Goal: Task Accomplishment & Management: Complete application form

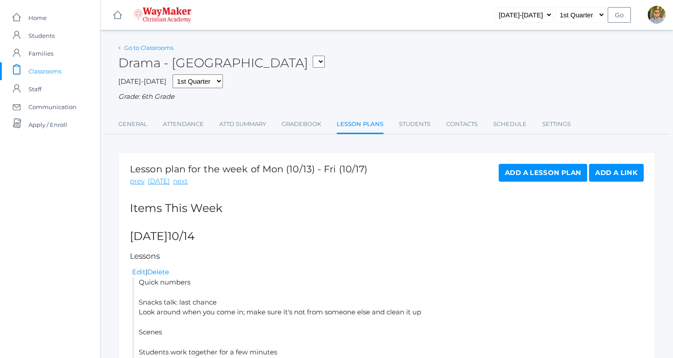
click at [157, 50] on link "Go to Classrooms" at bounding box center [148, 47] width 49 height 7
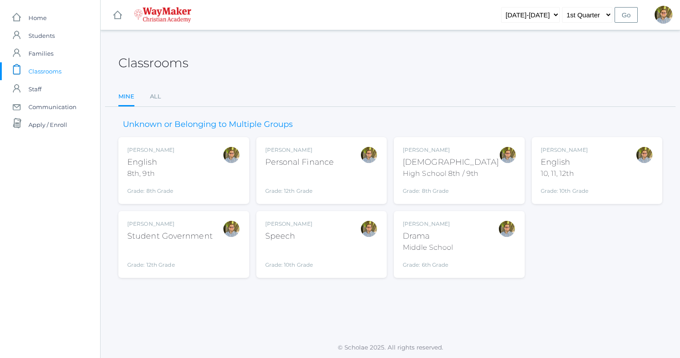
click at [469, 156] on div "Bible" at bounding box center [451, 162] width 96 height 12
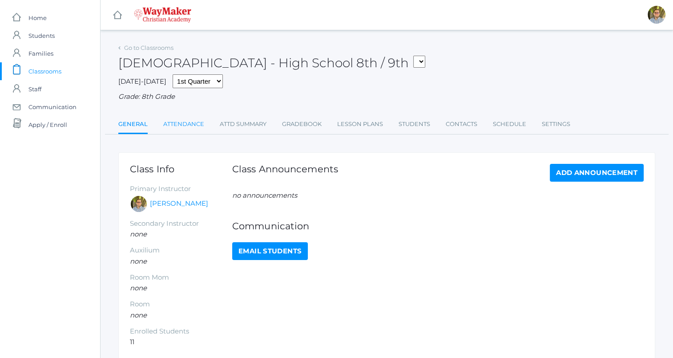
click at [199, 122] on link "Attendance" at bounding box center [183, 124] width 41 height 18
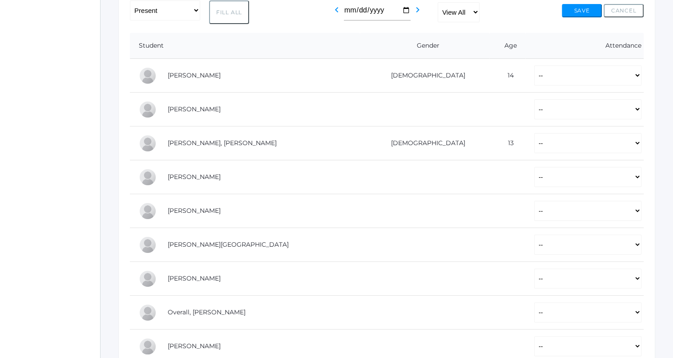
scroll to position [164, 0]
click at [535, 109] on select "-- Present Tardy Excused Tardy Unexcused Absent Excused Absent Unexcused" at bounding box center [588, 109] width 107 height 20
select select "P"
click at [535, 99] on select "-- Present Tardy Excused Tardy Unexcused Absent Excused Absent Unexcused" at bounding box center [588, 109] width 107 height 20
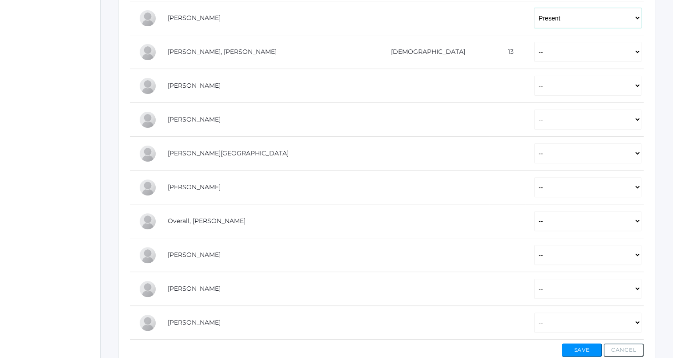
scroll to position [255, 0]
click at [535, 85] on select "-- Present Tardy Excused Tardy Unexcused Absent Excused Absent Unexcused" at bounding box center [588, 85] width 107 height 20
select select "P"
click at [535, 75] on select "-- Present Tardy Excused Tardy Unexcused Absent Excused Absent Unexcused" at bounding box center [588, 85] width 107 height 20
click at [535, 119] on select "-- Present Tardy Excused Tardy Unexcused Absent Excused Absent Unexcused" at bounding box center [588, 119] width 107 height 20
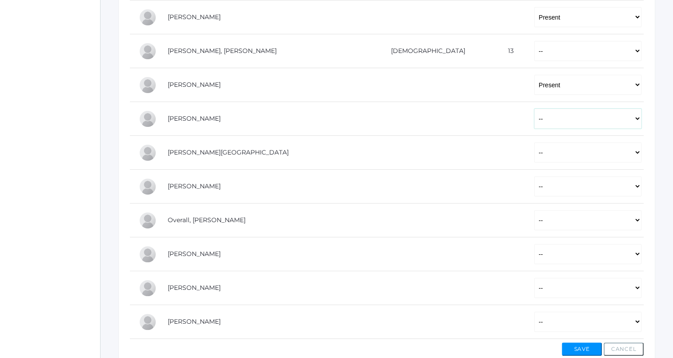
select select "P"
click at [535, 109] on select "-- Present Tardy Excused Tardy Unexcused Absent Excused Absent Unexcused" at bounding box center [588, 119] width 107 height 20
click at [535, 147] on select "-- Present Tardy Excused Tardy Unexcused Absent Excused Absent Unexcused" at bounding box center [588, 152] width 107 height 20
select select "P"
click at [535, 142] on select "-- Present Tardy Excused Tardy Unexcused Absent Excused Absent Unexcused" at bounding box center [588, 152] width 107 height 20
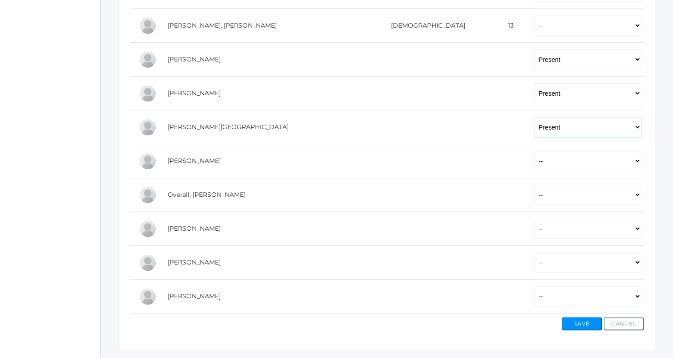
scroll to position [304, 0]
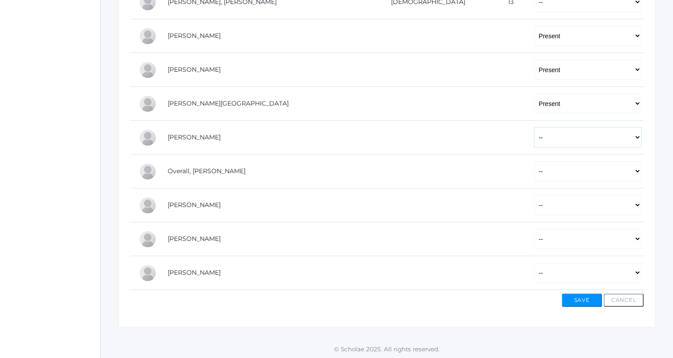
click at [535, 137] on select "-- Present Tardy Excused Tardy Unexcused Absent Excused Absent Unexcused" at bounding box center [588, 137] width 107 height 20
select select "P"
click at [535, 127] on select "-- Present Tardy Excused Tardy Unexcused Absent Excused Absent Unexcused" at bounding box center [588, 137] width 107 height 20
click at [535, 237] on select "-- Present Tardy Excused Tardy Unexcused Absent Excused Absent Unexcused" at bounding box center [588, 239] width 107 height 20
select select "P"
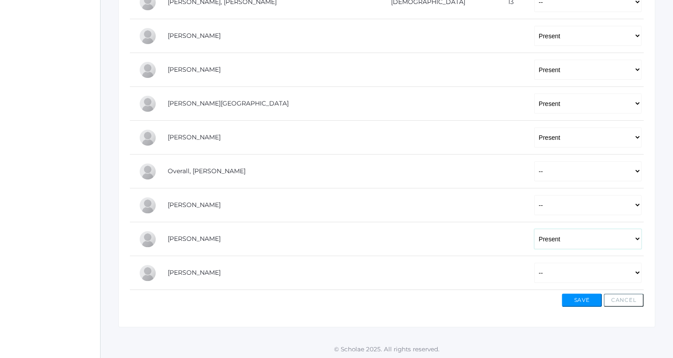
click at [535, 229] on select "-- Present Tardy Excused Tardy Unexcused Absent Excused Absent Unexcused" at bounding box center [588, 239] width 107 height 20
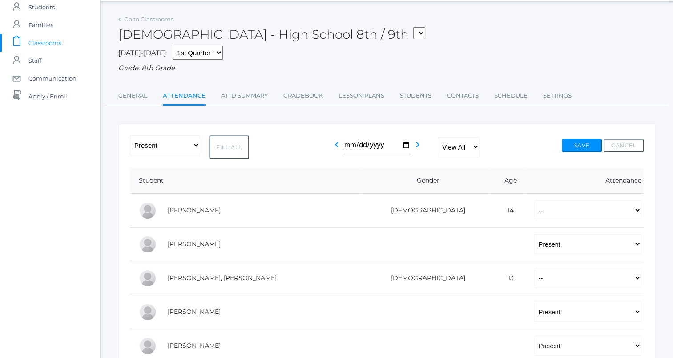
scroll to position [0, 0]
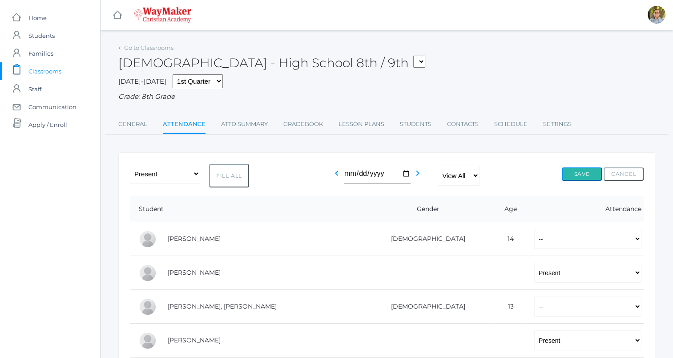
click at [576, 169] on button "Save" at bounding box center [582, 173] width 40 height 13
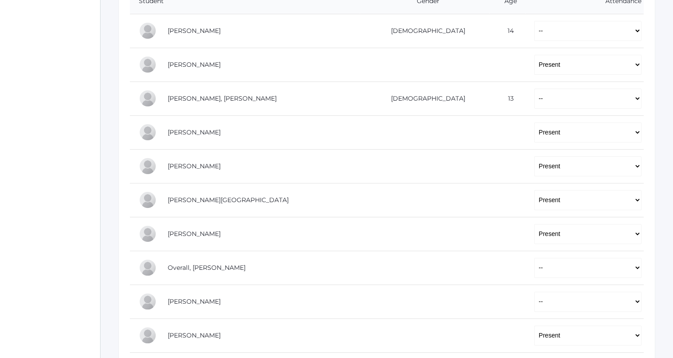
scroll to position [229, 0]
click at [535, 264] on select "-- Present Tardy Excused Tardy Unexcused Absent Excused Absent Unexcused" at bounding box center [588, 267] width 107 height 20
select select "P"
click at [535, 257] on select "-- Present Tardy Excused Tardy Unexcused Absent Excused Absent Unexcused" at bounding box center [588, 267] width 107 height 20
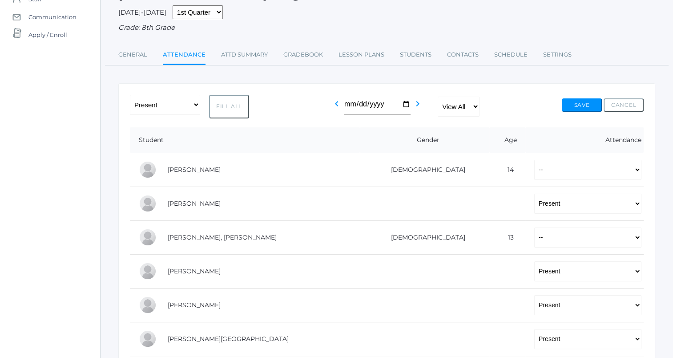
scroll to position [88, 0]
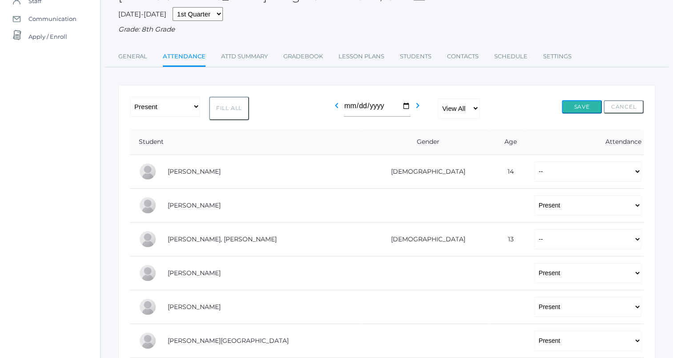
click at [579, 104] on button "Save" at bounding box center [582, 106] width 40 height 13
